Goal: Task Accomplishment & Management: Use online tool/utility

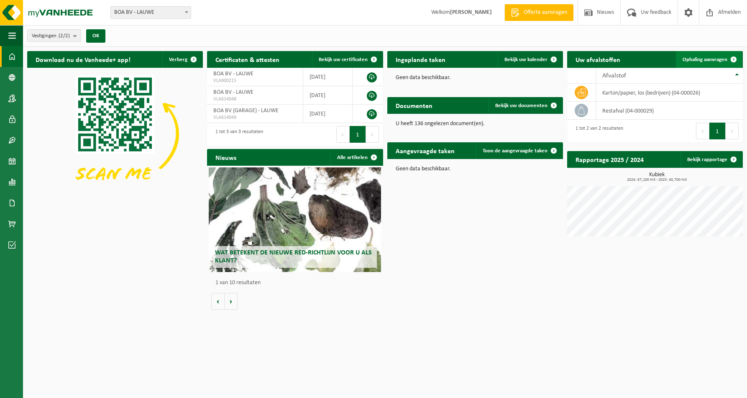
click at [712, 57] on span "Ophaling aanvragen" at bounding box center [705, 59] width 45 height 5
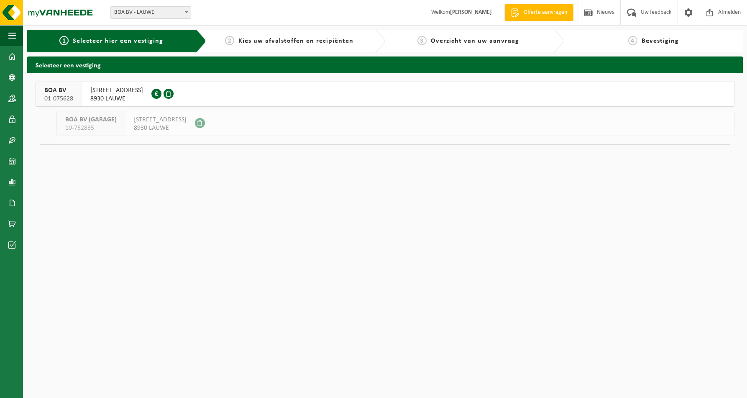
click at [95, 94] on span "SPOORWEGSTRAAT 7" at bounding box center [116, 90] width 53 height 8
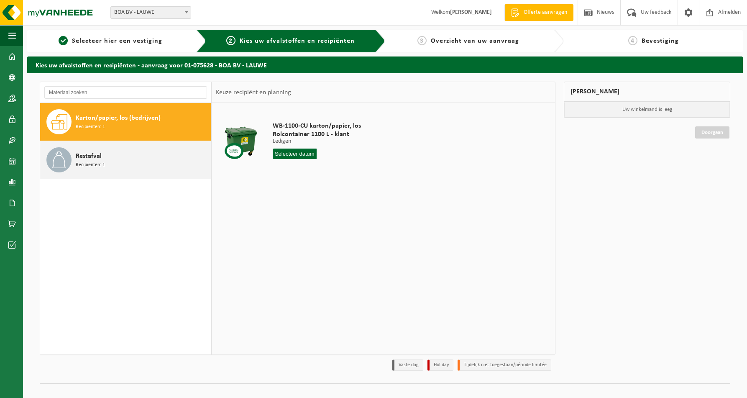
click at [90, 158] on span "Restafval" at bounding box center [89, 156] width 26 height 10
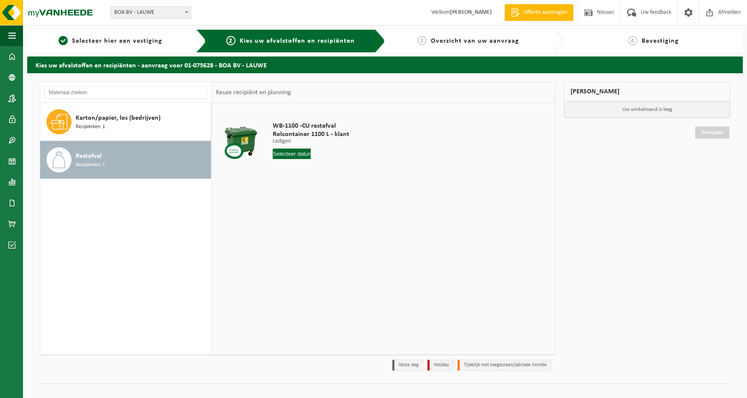
click at [288, 154] on input "text" at bounding box center [292, 154] width 38 height 10
click at [295, 257] on div "30" at bounding box center [295, 254] width 15 height 13
type input "Van 2025-09-30"
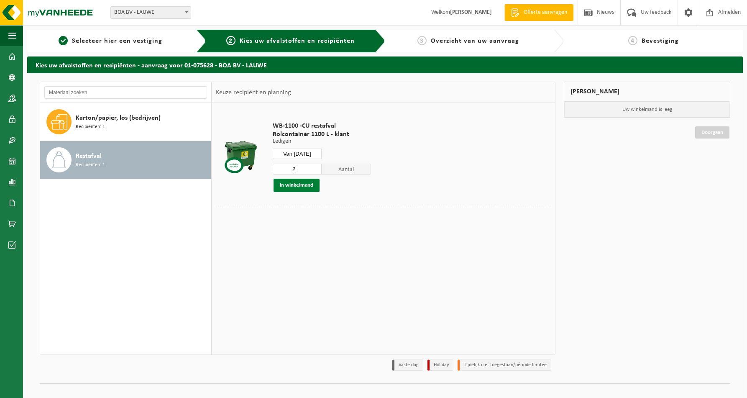
click at [304, 185] on button "In winkelmand" at bounding box center [297, 185] width 46 height 13
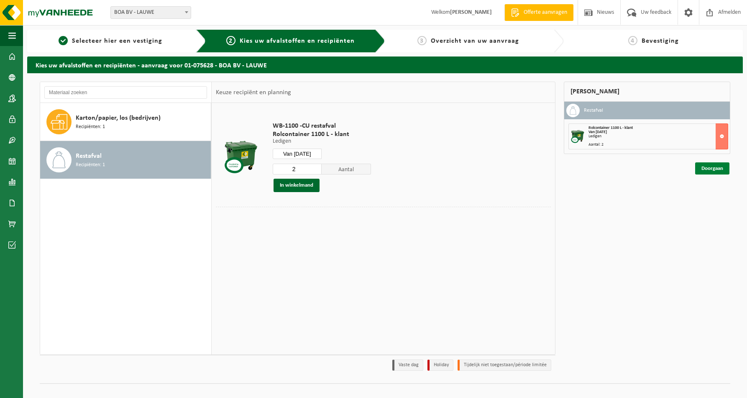
click at [708, 167] on link "Doorgaan" at bounding box center [712, 168] width 34 height 12
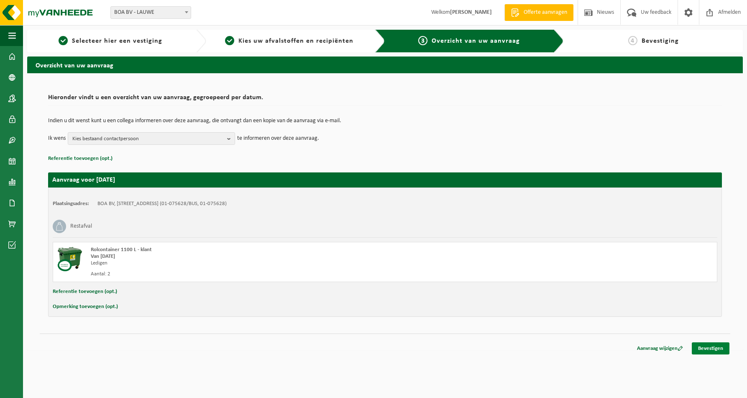
click at [709, 348] on link "Bevestigen" at bounding box center [711, 348] width 38 height 12
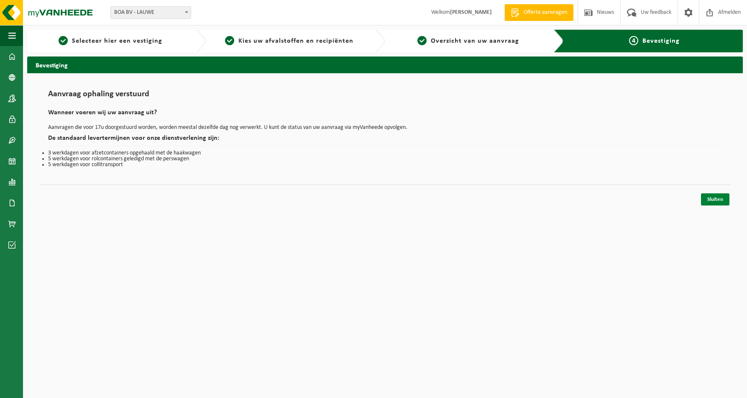
click at [715, 200] on link "Sluiten" at bounding box center [715, 199] width 28 height 12
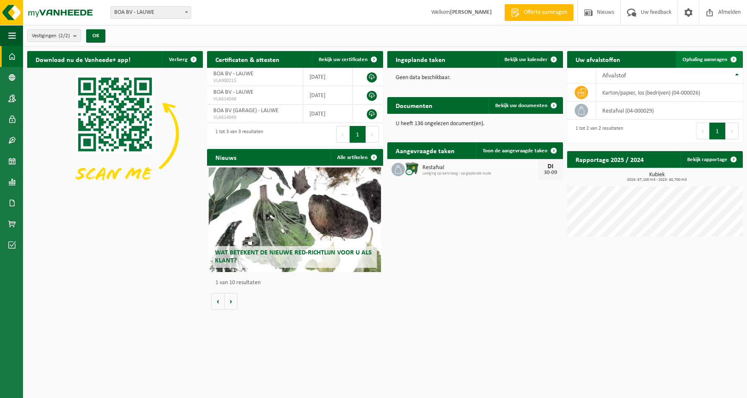
click at [700, 60] on span "Ophaling aanvragen" at bounding box center [705, 59] width 45 height 5
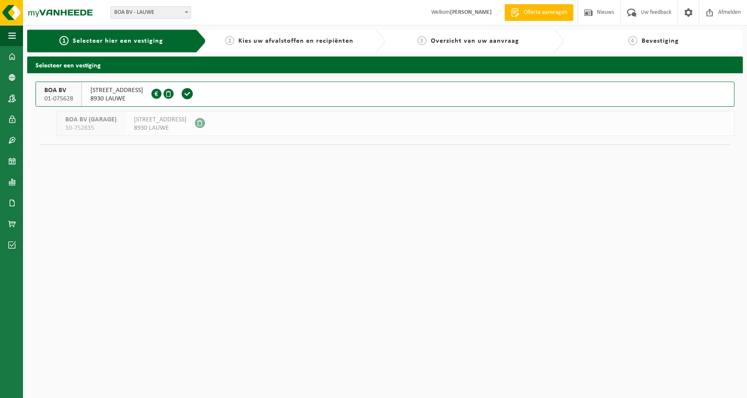
click at [133, 89] on span "SPOORWEGSTRAAT 7" at bounding box center [116, 90] width 53 height 8
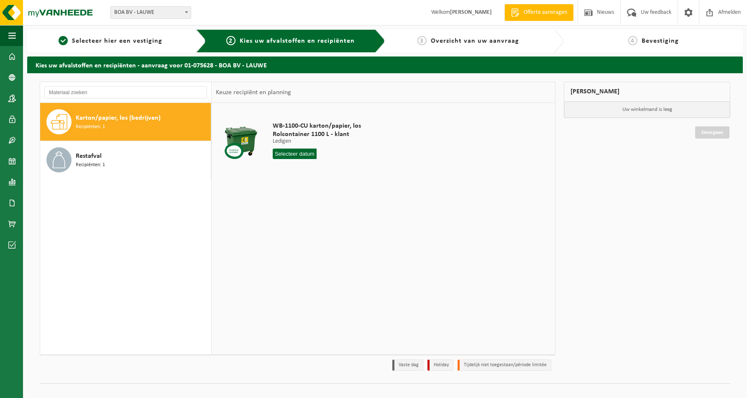
click at [104, 121] on span "Karton/papier, los (bedrijven)" at bounding box center [118, 118] width 85 height 10
click at [286, 155] on input "text" at bounding box center [295, 154] width 44 height 10
click at [367, 175] on icon at bounding box center [368, 173] width 2 height 4
click at [310, 204] on div "1" at bounding box center [309, 201] width 15 height 13
type input "Van 2025-10-01"
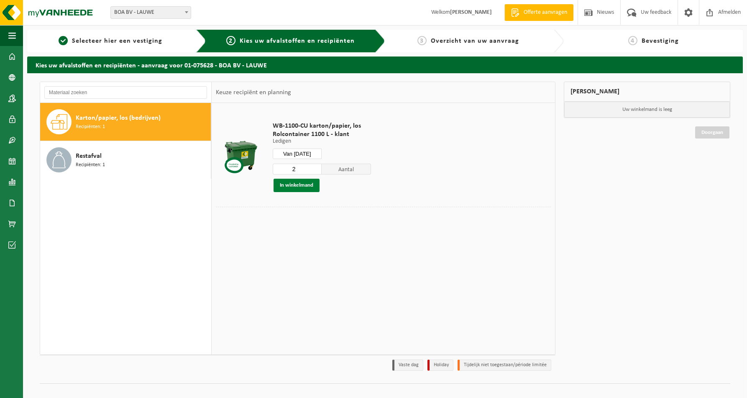
click at [300, 186] on button "In winkelmand" at bounding box center [297, 185] width 46 height 13
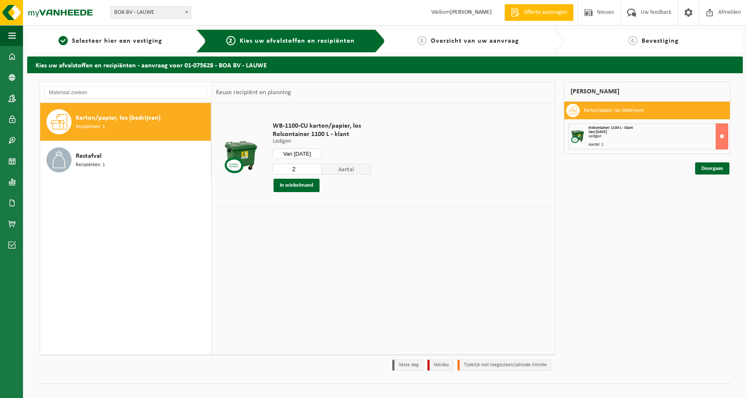
click at [621, 134] on div "Rolcontainer 1100 L - klant Van 2025-10-01 Ledigen Aantal: 2" at bounding box center [658, 136] width 139 height 21
click at [709, 166] on link "Doorgaan" at bounding box center [712, 168] width 34 height 12
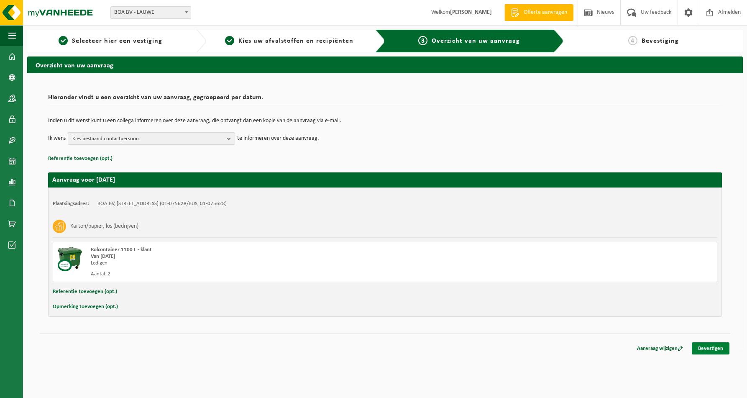
click at [709, 347] on link "Bevestigen" at bounding box center [711, 348] width 38 height 12
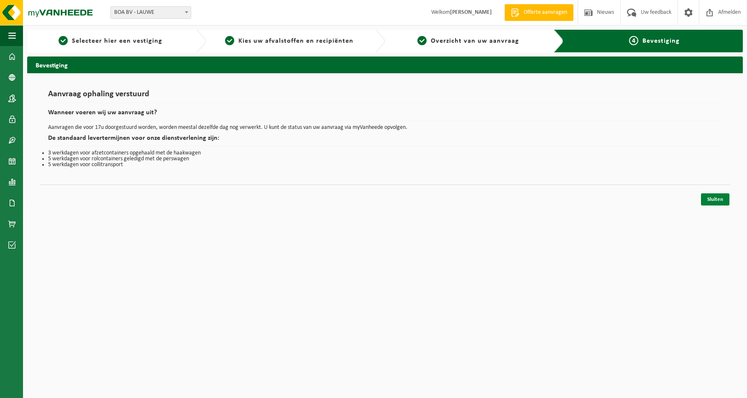
click at [715, 199] on link "Sluiten" at bounding box center [715, 199] width 28 height 12
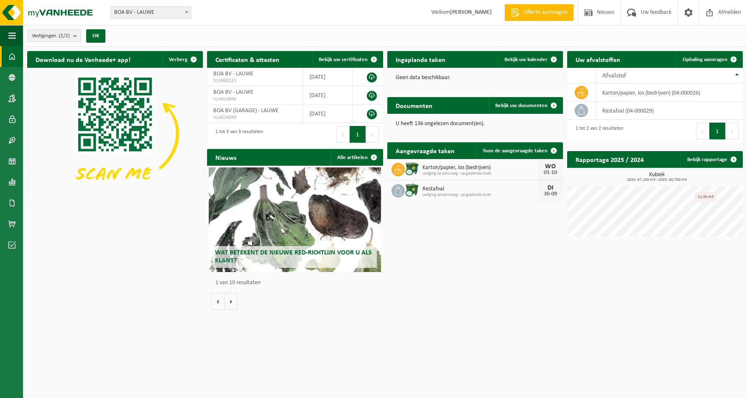
click at [418, 61] on h2 "Ingeplande taken" at bounding box center [420, 59] width 67 height 16
